Goal: Task Accomplishment & Management: Complete application form

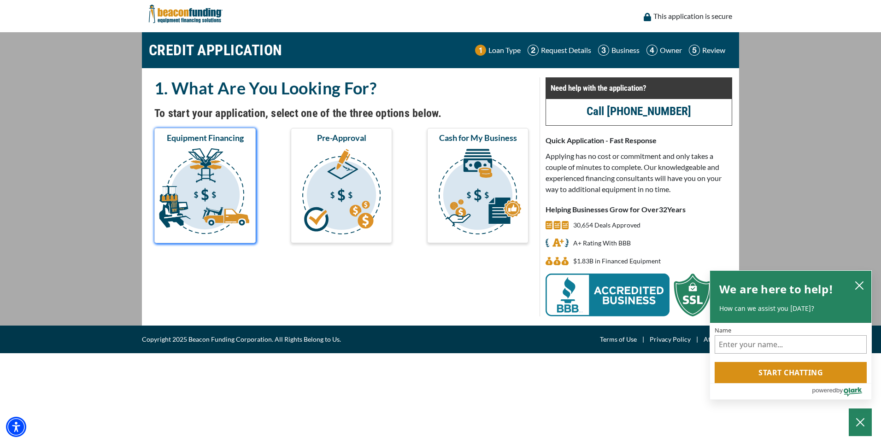
click at [193, 203] on img "submit" at bounding box center [205, 193] width 98 height 92
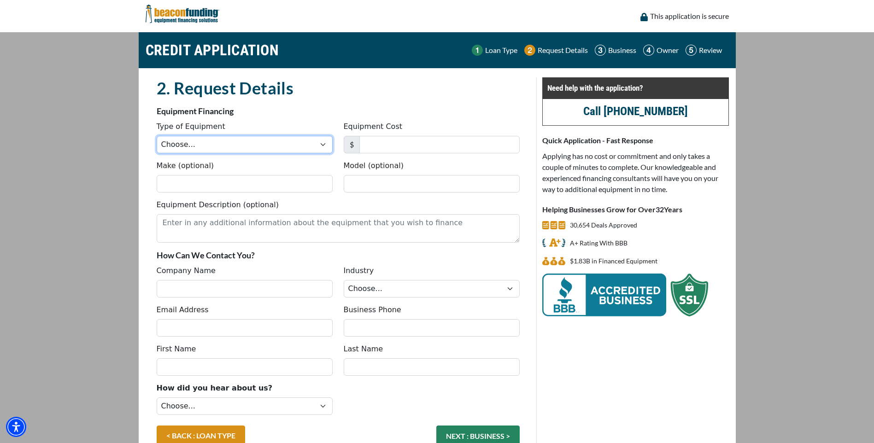
click at [242, 141] on select "Choose... Backhoe Boom/Bucket Truck Chipper Commercial Mower Crane DTG/DTF Prin…" at bounding box center [245, 145] width 176 height 18
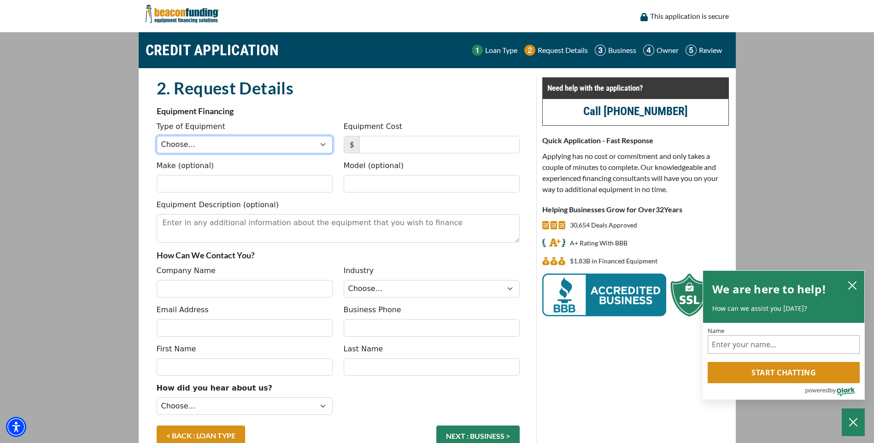
select select "9"
click at [157, 136] on select "Choose... Backhoe Boom/Bucket Truck Chipper Commercial Mower Crane DTG/DTF Prin…" at bounding box center [245, 145] width 176 height 18
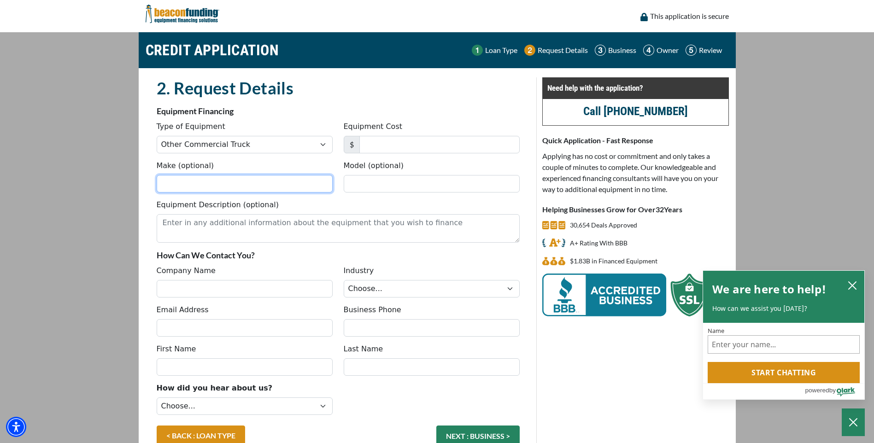
click at [204, 185] on input "Make (optional)" at bounding box center [245, 184] width 176 height 18
type input "2019"
type input "k"
type input "KENWORTH"
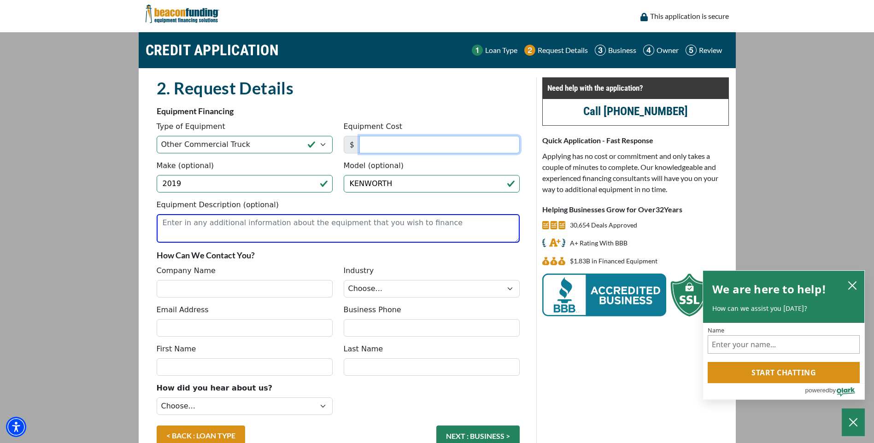
click at [419, 143] on input "Equipment Cost" at bounding box center [439, 145] width 160 height 18
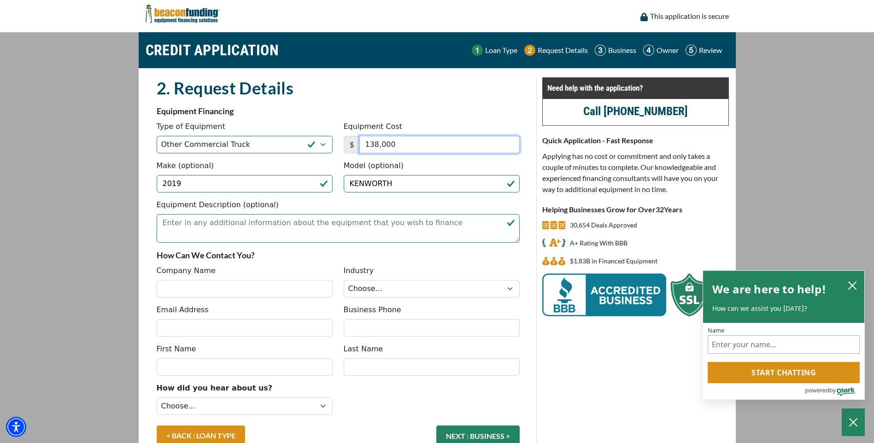
type input "138,000"
click at [219, 288] on input "Company Name" at bounding box center [245, 289] width 176 height 18
type input "RODENHISER EXCAVATING"
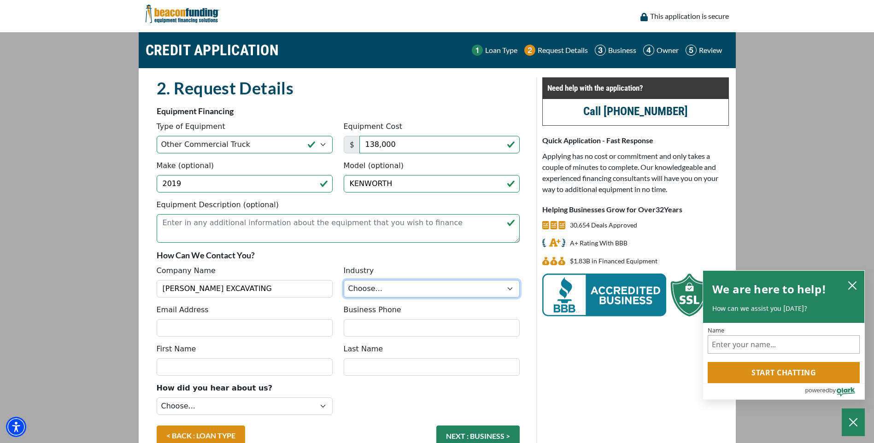
click at [425, 284] on select "Choose... Towing Landscape/Hardscape Decorated Apparel Septic Light Constructio…" at bounding box center [432, 289] width 176 height 18
click at [344, 280] on select "Choose... Towing Landscape/Hardscape Decorated Apparel Septic Light Constructio…" at bounding box center [432, 289] width 176 height 18
click at [396, 293] on select "Choose... Towing Landscape/Hardscape Decorated Apparel Septic Light Constructio…" at bounding box center [432, 289] width 176 height 18
select select "4"
click at [344, 280] on select "Choose... Towing Landscape/Hardscape Decorated Apparel Septic Light Constructio…" at bounding box center [432, 289] width 176 height 18
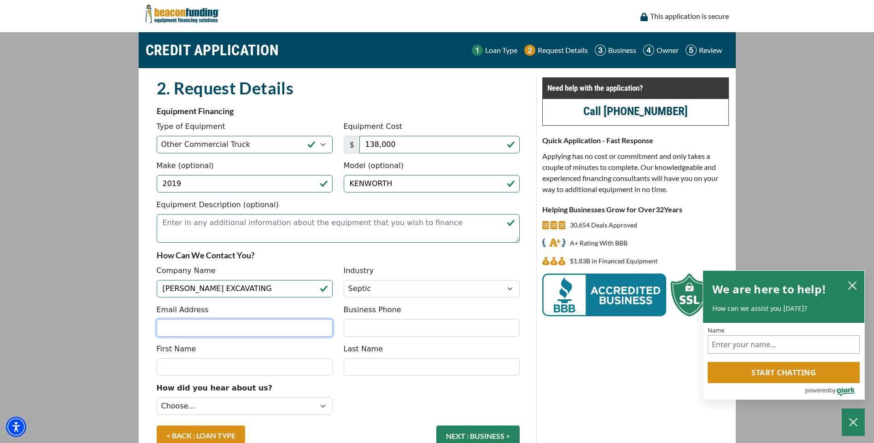
click at [314, 333] on input "Email Address" at bounding box center [245, 328] width 176 height 18
type input "RACHELE@RODENHISER"
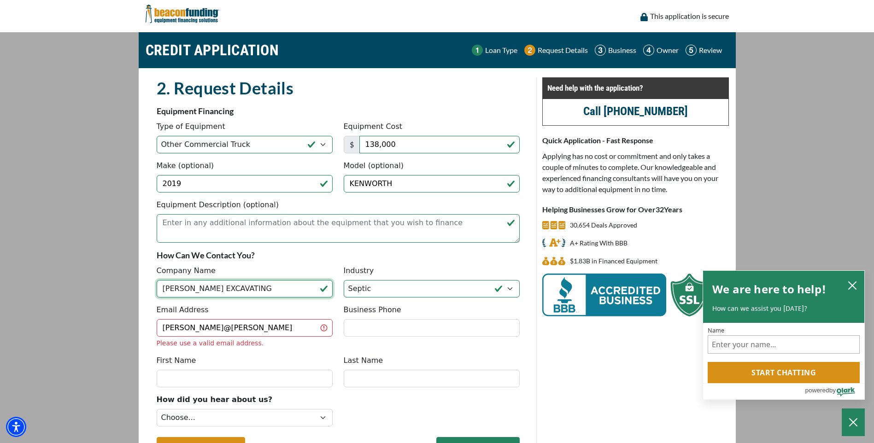
click at [280, 292] on input "RODENHISER EXCAVATING" at bounding box center [245, 289] width 176 height 18
type input "RODENHISER EXCAVATING INC"
click at [261, 325] on input "RACHELE@RODENHISER" at bounding box center [245, 328] width 176 height 18
type input "RACHELE@RODENHISER.BIZ"
click at [422, 333] on input "Business Phone" at bounding box center [432, 328] width 176 height 18
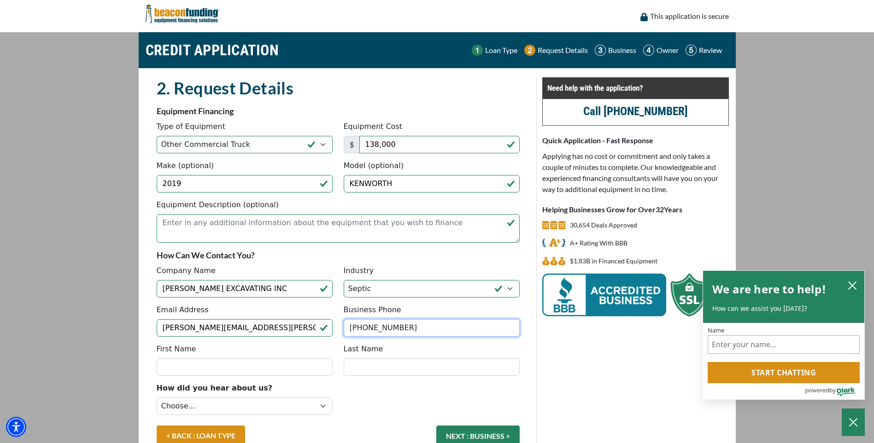
type input "(508) 429-9553"
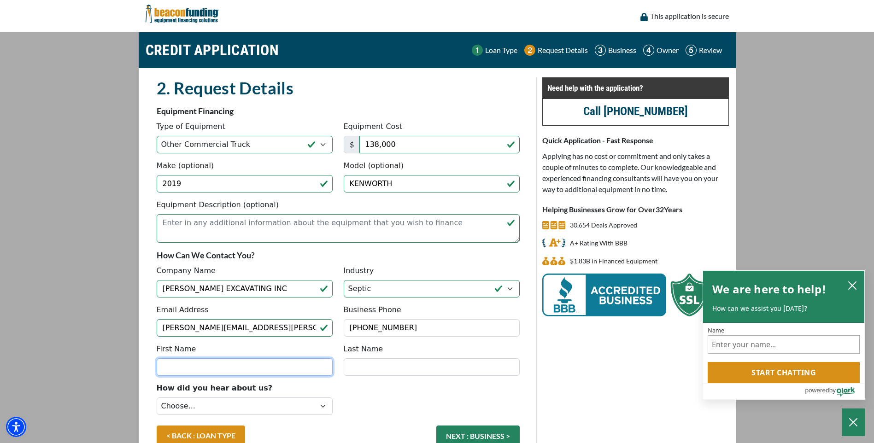
click at [256, 366] on input "First Name" at bounding box center [245, 367] width 176 height 18
type input "RACHELE"
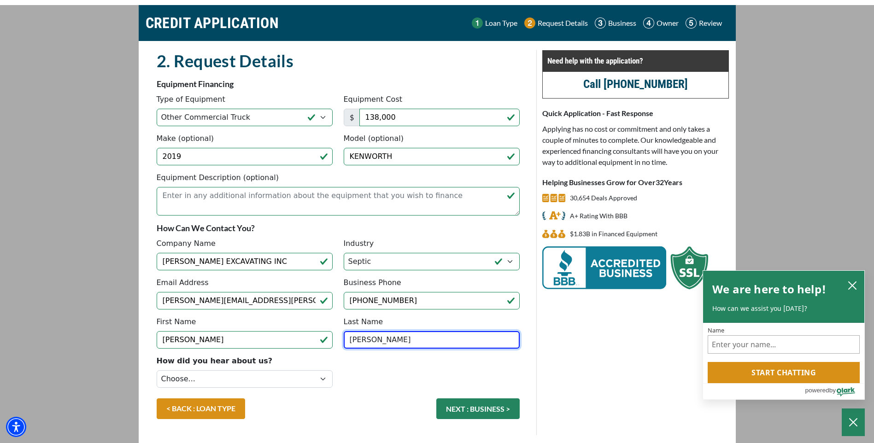
scroll to position [56, 0]
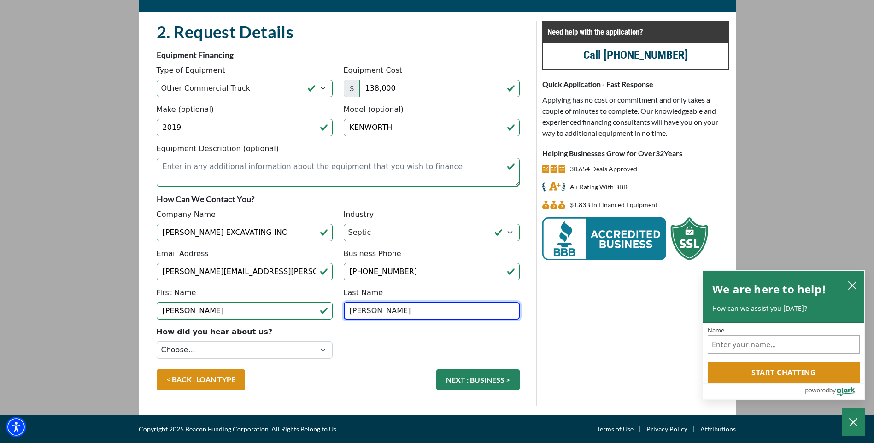
type input "DEVLIN"
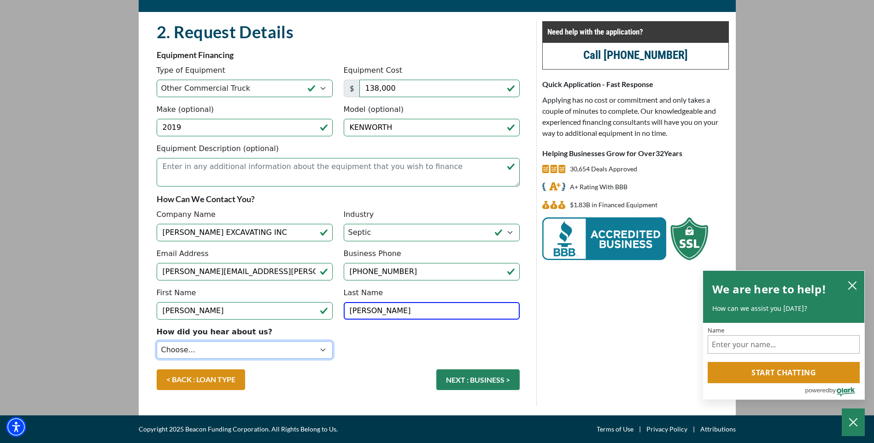
drag, startPoint x: 324, startPoint y: 350, endPoint x: 304, endPoint y: 345, distance: 20.8
click at [324, 350] on select "Choose... Internet Search Vendor Referral Word of Mouth Client Referral Email E…" at bounding box center [245, 350] width 176 height 18
select select "1"
click at [157, 341] on select "Choose... Internet Search Vendor Referral Word of Mouth Client Referral Email E…" at bounding box center [245, 350] width 176 height 18
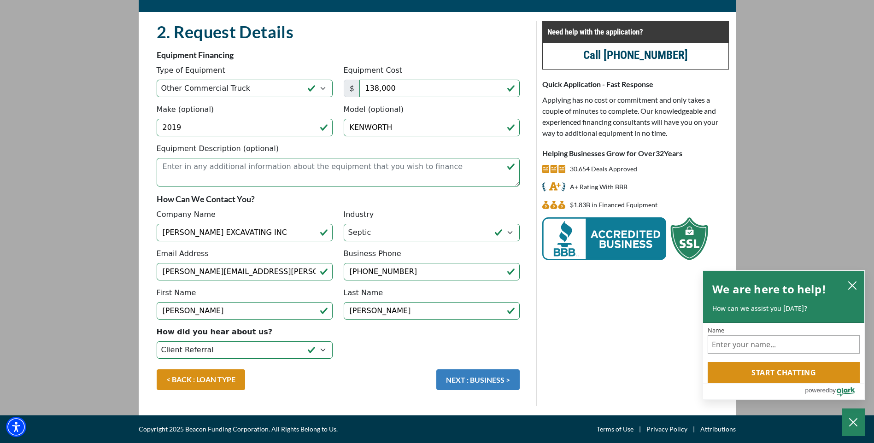
click at [452, 381] on button "NEXT : BUSINESS >" at bounding box center [477, 380] width 83 height 21
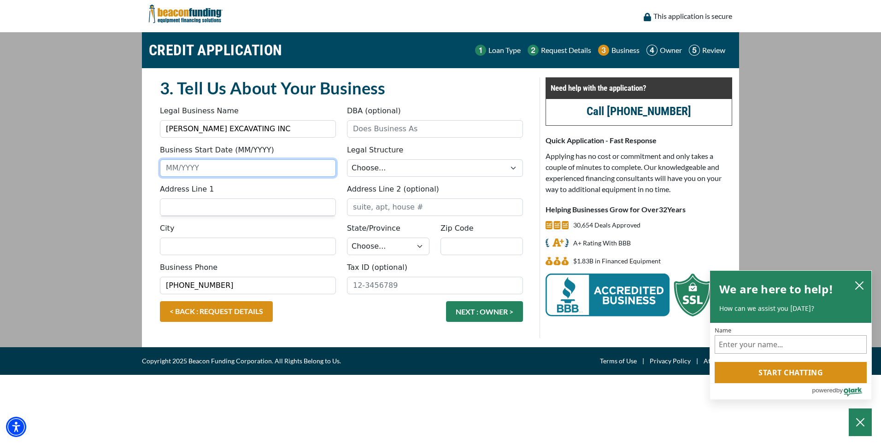
click at [231, 172] on input "Business Start Date (MM/YYYY)" at bounding box center [248, 168] width 176 height 18
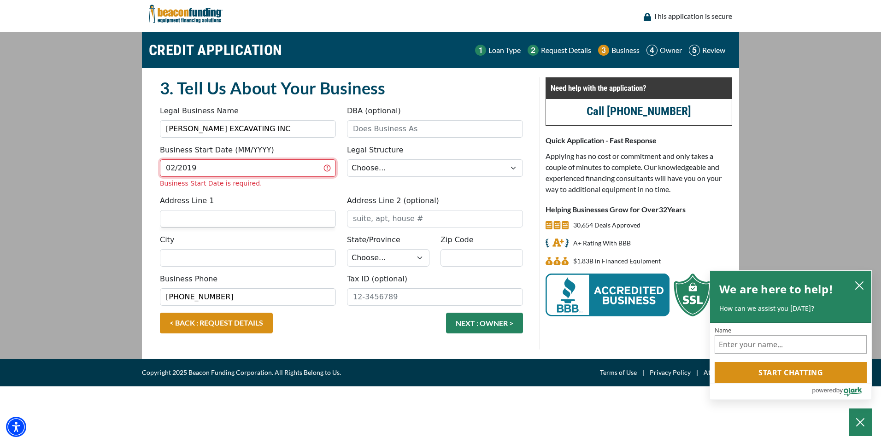
type input "02/2019"
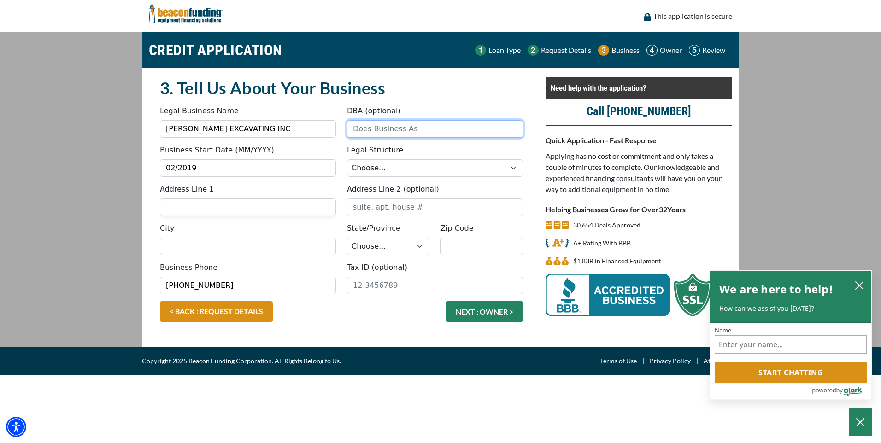
click at [378, 128] on input "DBA (optional)" at bounding box center [435, 129] width 176 height 18
click at [507, 168] on select "Choose... Corporation LLC LLP Municipality Non-Profit Partnership Proprietorship" at bounding box center [435, 168] width 176 height 18
select select "1"
click at [347, 159] on select "Choose... Corporation LLC LLP Municipality Non-Profit Partnership Proprietorship" at bounding box center [435, 168] width 176 height 18
click at [241, 209] on input "Address Line 1" at bounding box center [248, 208] width 176 height 18
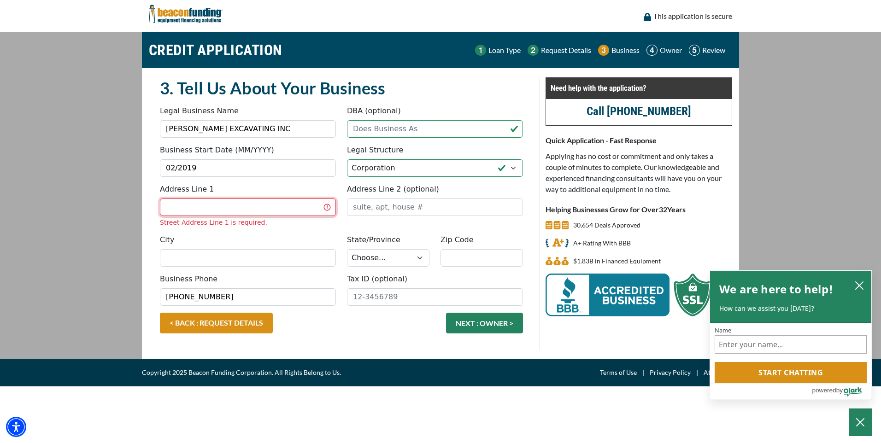
click at [241, 209] on input "Address Line 1" at bounding box center [248, 208] width 176 height 18
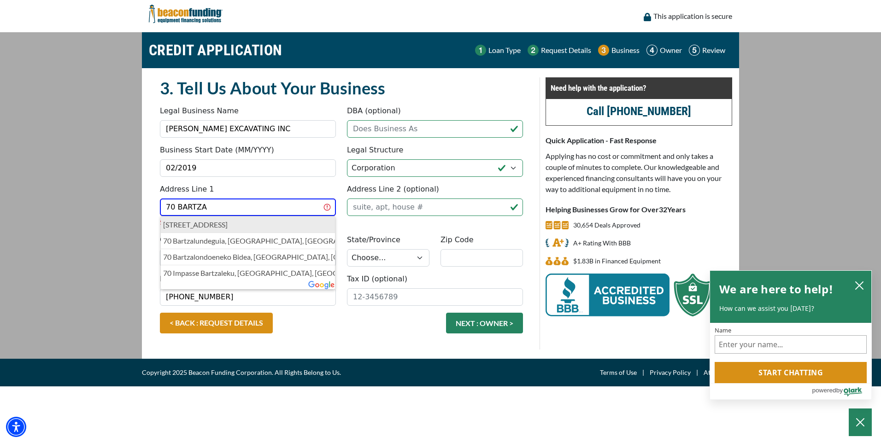
click at [236, 230] on p "70 Bartzak Drive, Holliston, MA, USA" at bounding box center [248, 224] width 170 height 11
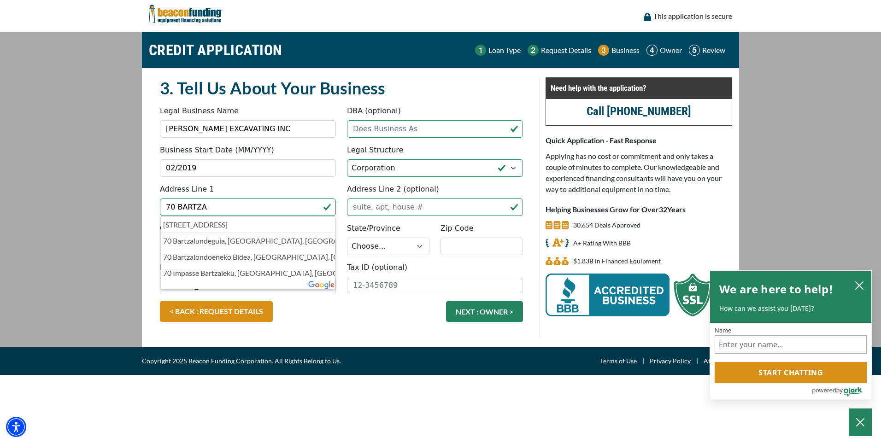
type input "70 Bartzak Drive"
type input "Holliston"
select select "23"
type input "01746"
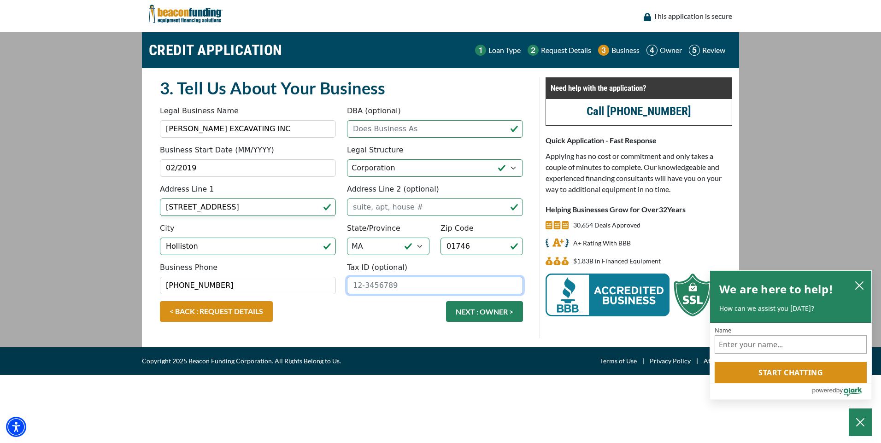
click at [400, 284] on input "Tax ID (optional)" at bounding box center [435, 286] width 176 height 18
type input "04-3176907"
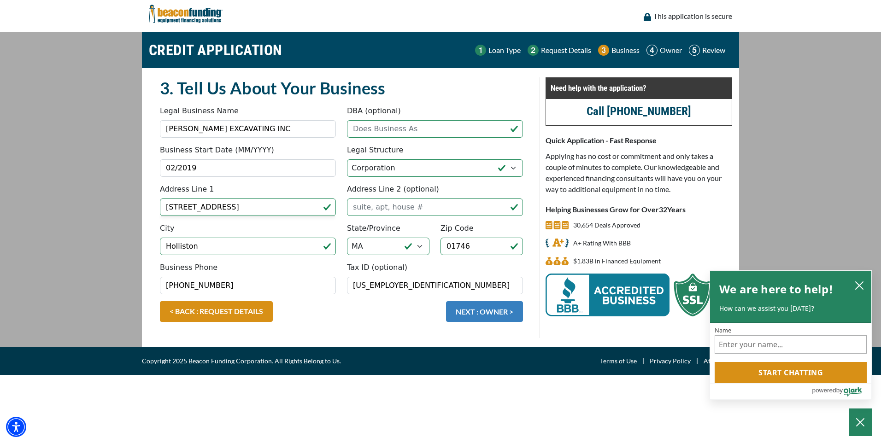
click at [474, 314] on button "NEXT : OWNER >" at bounding box center [484, 311] width 77 height 21
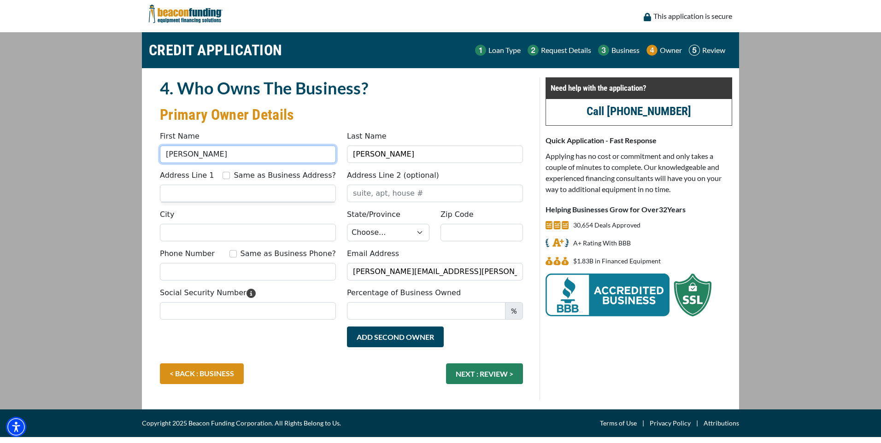
click at [259, 159] on input "RACHELE" at bounding box center [248, 155] width 176 height 18
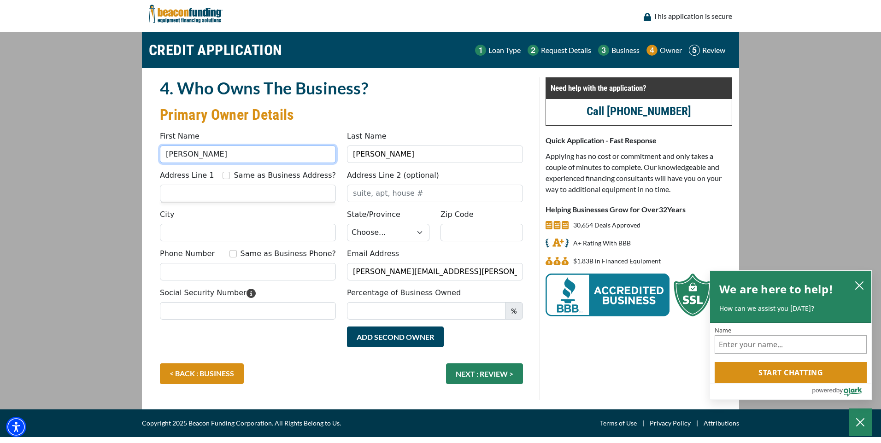
type input "WILLIAM"
type input "RODENHISER"
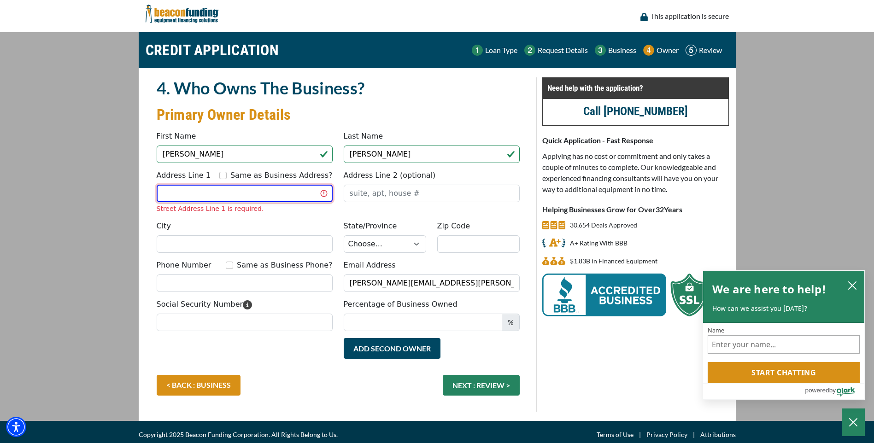
click at [194, 194] on input "Address Line 1" at bounding box center [245, 194] width 176 height 18
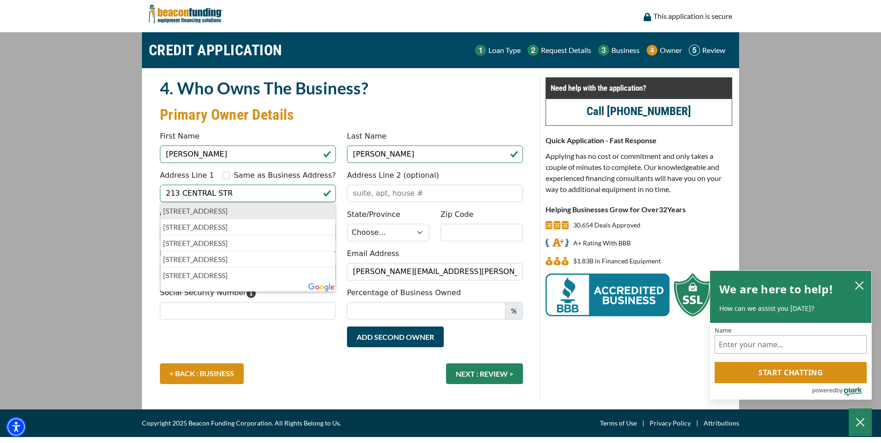
click at [211, 209] on p "213 Central Street, Holliston, MA, USA" at bounding box center [248, 210] width 170 height 11
type input "213 Central Street"
type input "Holliston"
select select "23"
type input "01746"
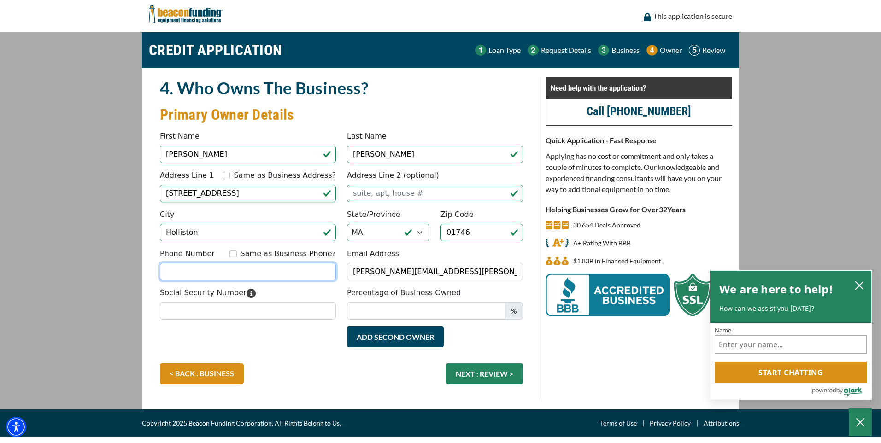
click at [207, 271] on input "Phone Number" at bounding box center [248, 272] width 176 height 18
type input "(508) 429-9016"
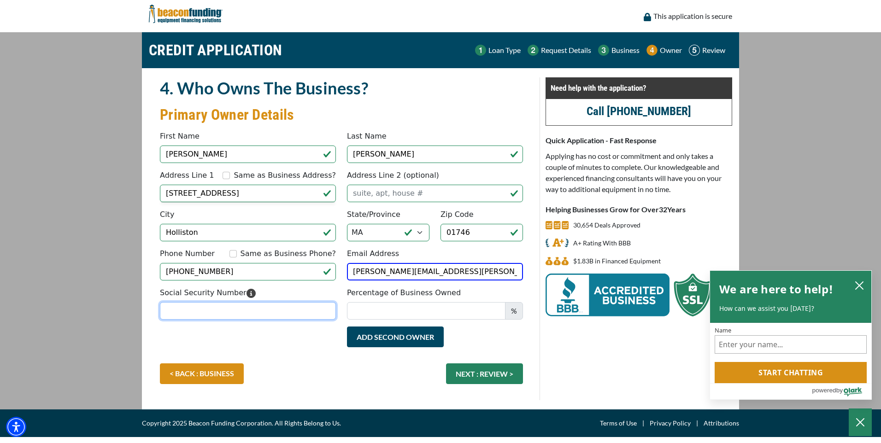
click at [201, 309] on input "Social Security Number" at bounding box center [248, 311] width 176 height 18
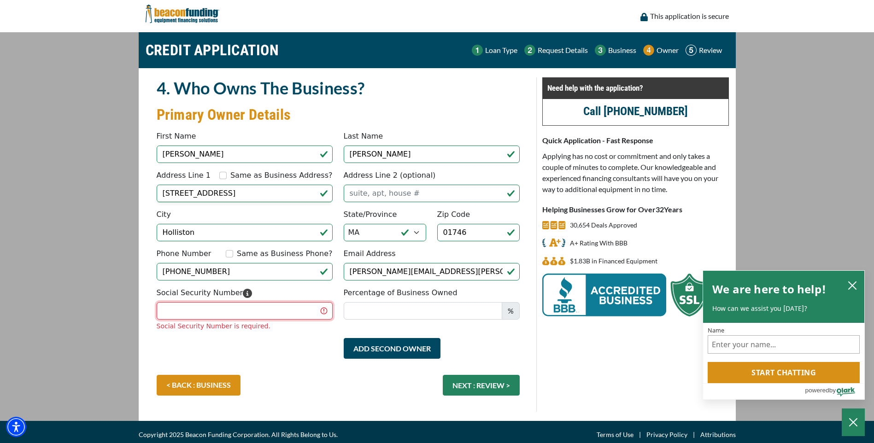
click at [171, 309] on input "Social Security Number" at bounding box center [245, 311] width 176 height 18
type input "011-54-9221"
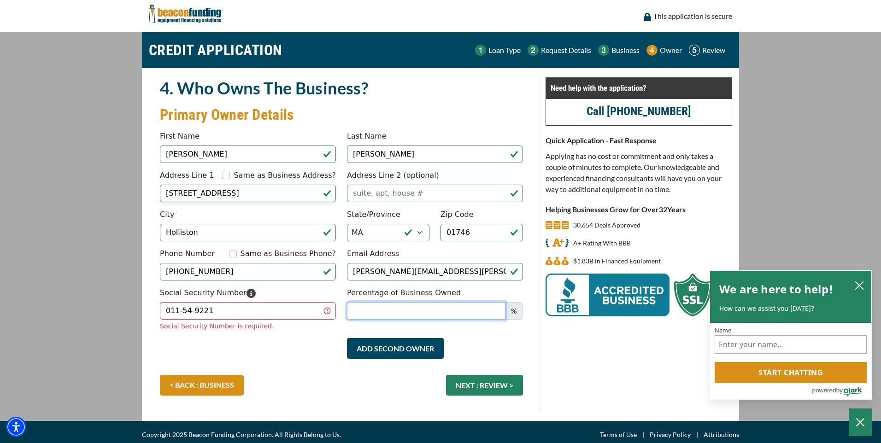
click at [458, 307] on input "Percentage of Business Owned" at bounding box center [426, 311] width 158 height 18
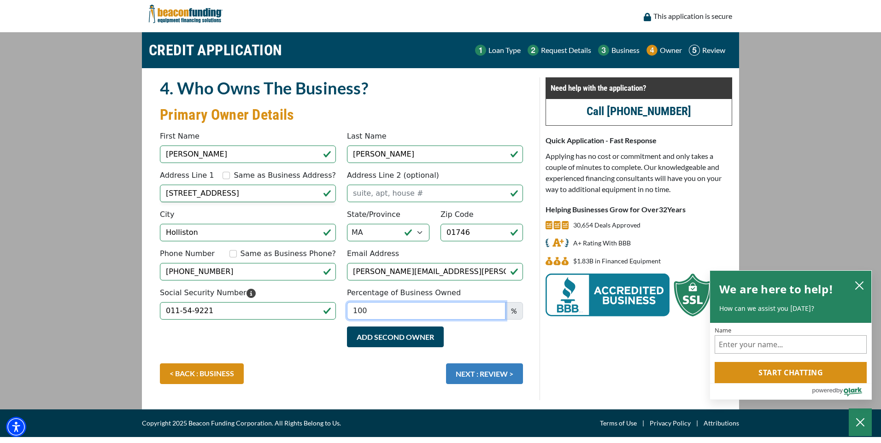
type input "100"
click at [500, 376] on button "NEXT : REVIEW >" at bounding box center [484, 374] width 77 height 21
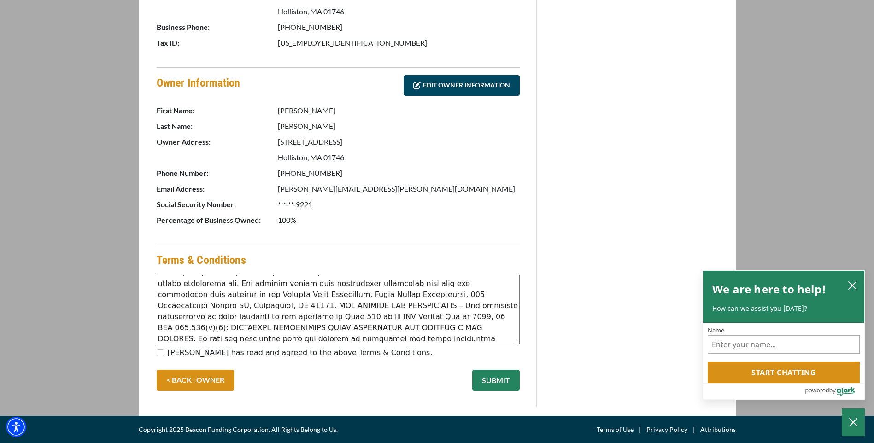
scroll to position [243, 0]
click at [158, 352] on input "WILLIAM RODENHISER has read and agreed to the above Terms & Conditions." at bounding box center [160, 352] width 7 height 7
checkbox input "true"
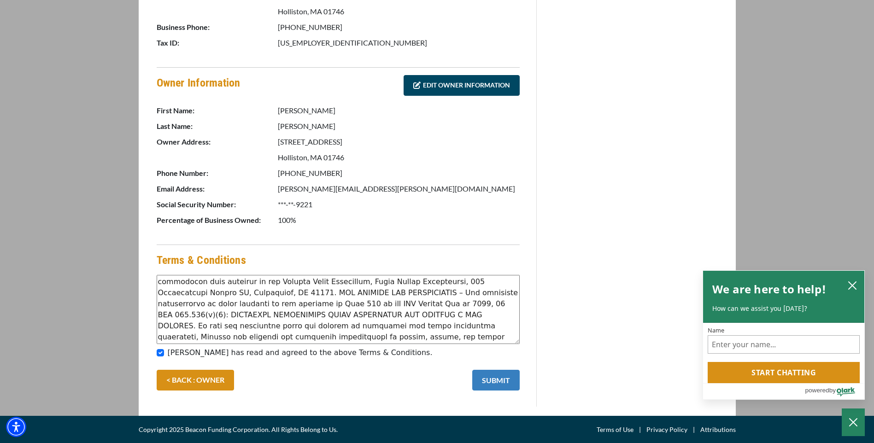
click at [500, 382] on button "SUBMIT" at bounding box center [495, 380] width 47 height 21
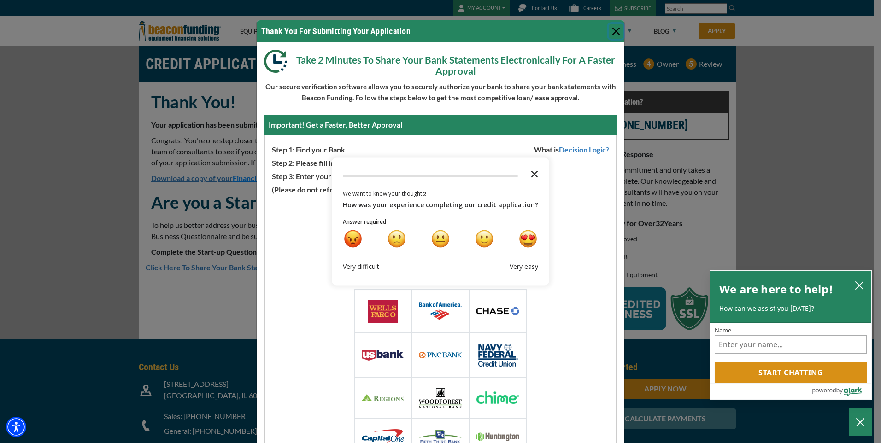
click at [529, 174] on icon "Close the survey" at bounding box center [534, 173] width 18 height 18
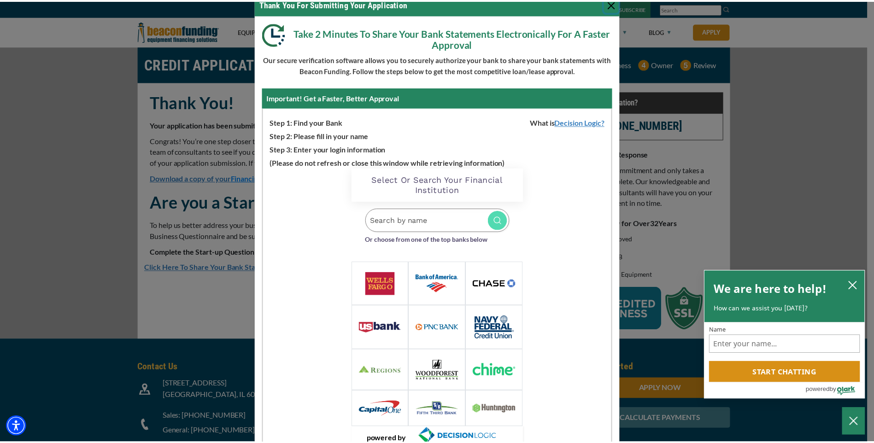
scroll to position [11, 0]
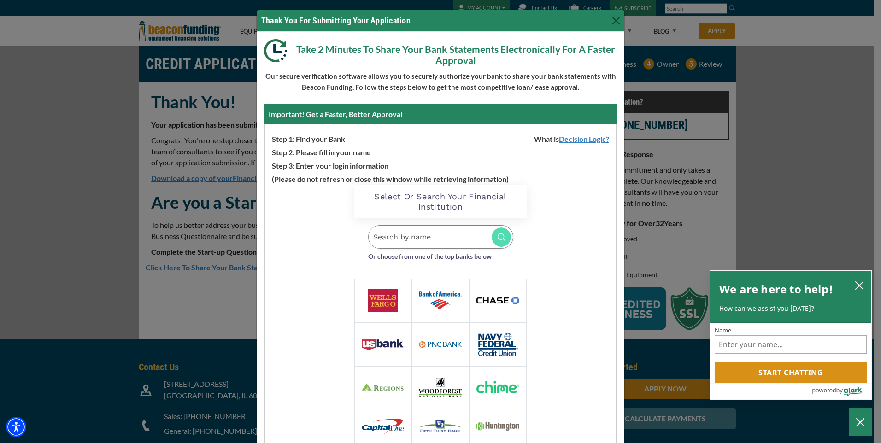
click at [443, 246] on input "Search by name" at bounding box center [440, 236] width 145 height 23
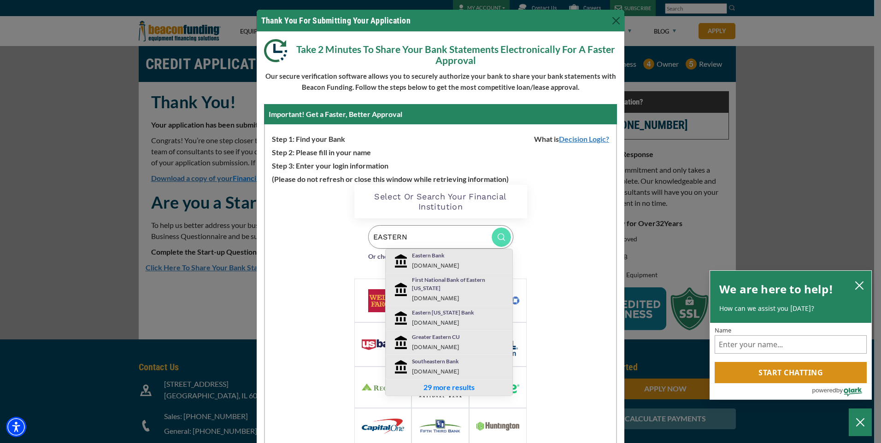
type input "EASTERN"
click at [444, 262] on small "[DOMAIN_NAME]" at bounding box center [435, 265] width 47 height 7
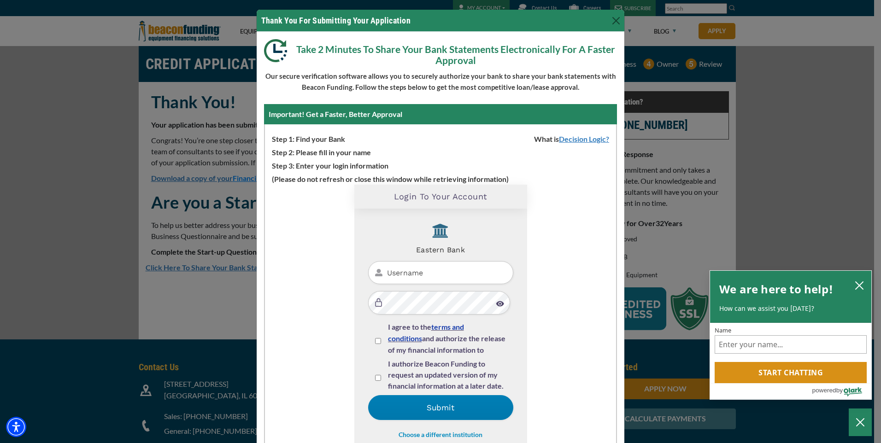
click at [401, 276] on input "Username" at bounding box center [440, 272] width 145 height 23
type input "r"
type input "[PERSON_NAME]"
click at [370, 339] on div "I agree to the terms and conditions and authorize the release of my financial i…" at bounding box center [440, 340] width 145 height 37
click at [375, 379] on input "I authorize Beacon Funding to request an updated version of my financial inform…" at bounding box center [378, 378] width 6 height 6
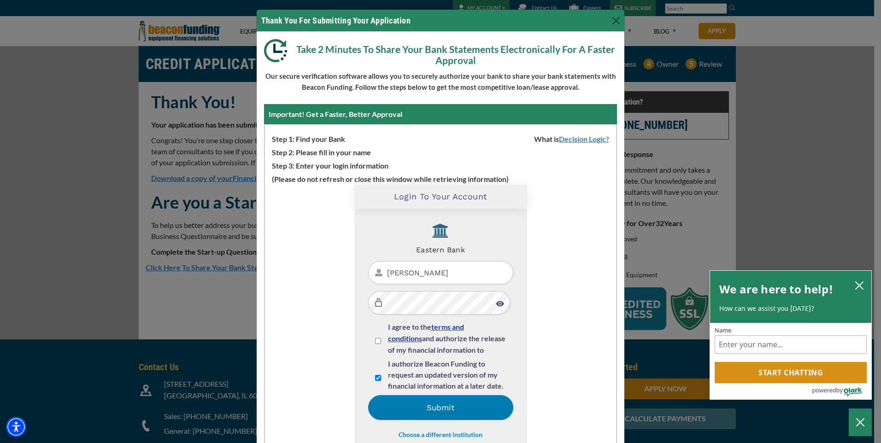
click at [375, 376] on input "I authorize Beacon Funding to request an updated version of my financial inform…" at bounding box center [378, 378] width 6 height 6
checkbox input "false"
click at [375, 340] on input "I agree to the terms and conditions and authorize the release of my financial i…" at bounding box center [378, 341] width 6 height 6
checkbox input "true"
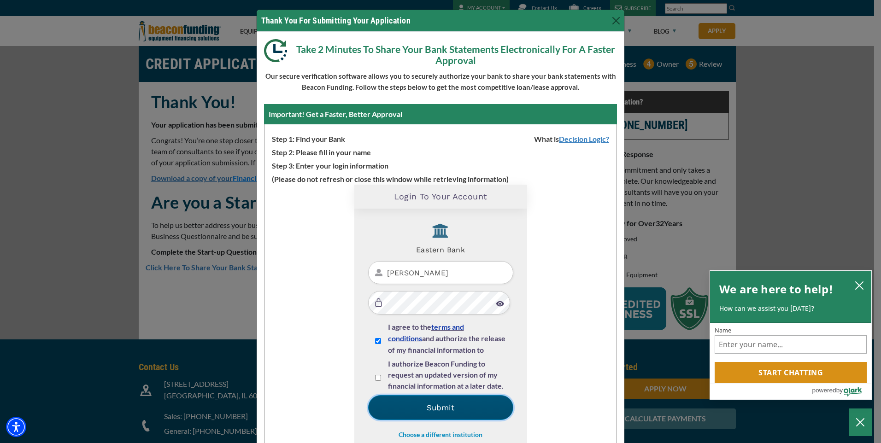
click at [444, 409] on button "Submit" at bounding box center [440, 407] width 145 height 25
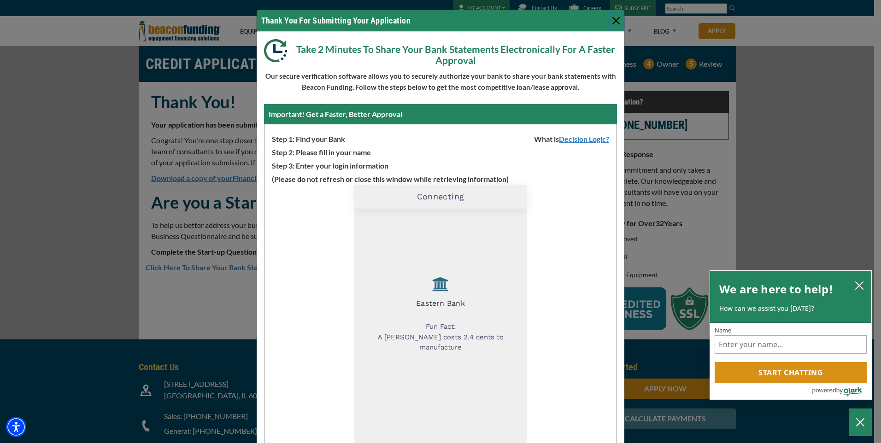
click at [859, 279] on button "close chatbox" at bounding box center [859, 285] width 15 height 13
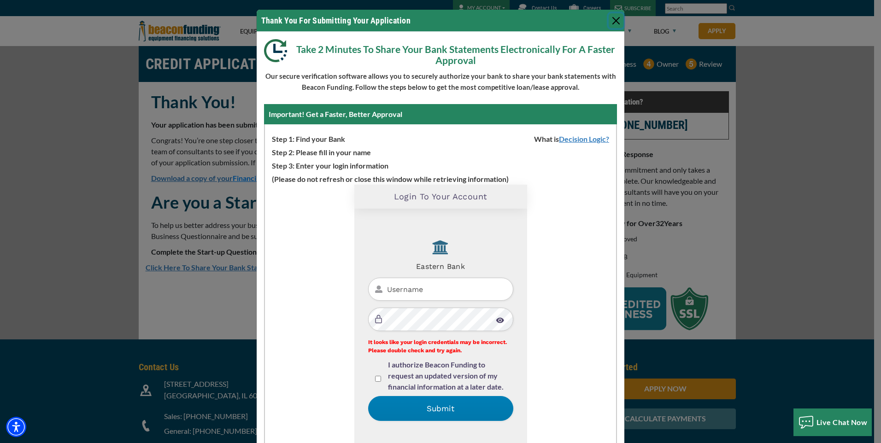
click at [610, 22] on button "Close" at bounding box center [616, 20] width 15 height 15
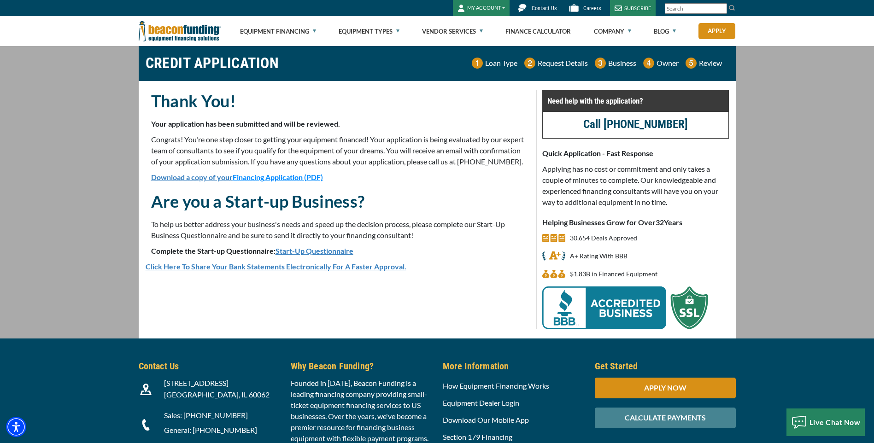
scroll to position [0, 0]
